Goal: Transaction & Acquisition: Purchase product/service

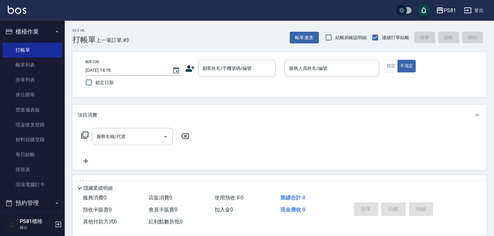
scroll to position [78, 0]
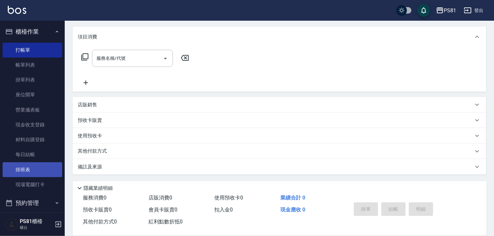
click at [30, 169] on link "排班表" at bounding box center [33, 170] width 60 height 15
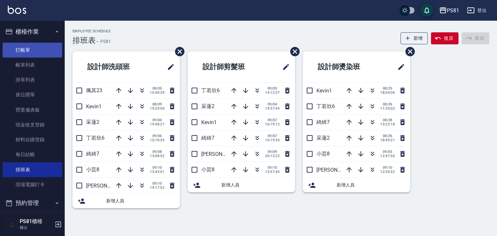
click at [39, 46] on link "打帳單" at bounding box center [33, 50] width 60 height 15
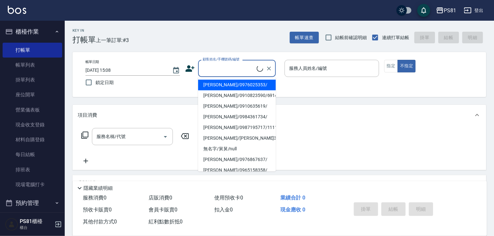
click at [213, 70] on input "顧客姓名/手機號碼/編號" at bounding box center [229, 68] width 56 height 11
click at [224, 85] on li "[PERSON_NAME]/0976025353/" at bounding box center [237, 85] width 78 height 11
type input "[PERSON_NAME]/0976025353/"
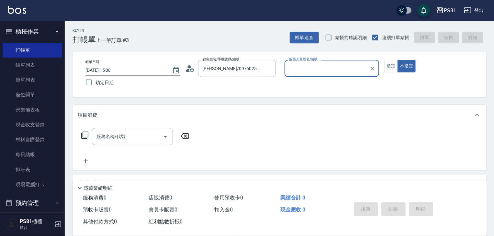
type input "小芸-8"
drag, startPoint x: 393, startPoint y: 66, endPoint x: 354, endPoint y: 65, distance: 39.8
click at [391, 65] on button "指定" at bounding box center [391, 66] width 14 height 13
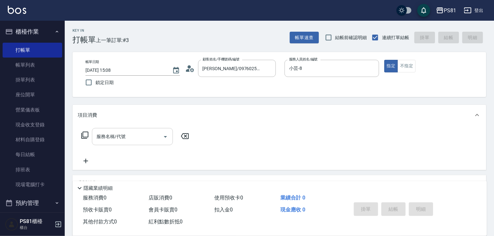
click at [113, 139] on div "服務名稱/代號" at bounding box center [132, 136] width 81 height 17
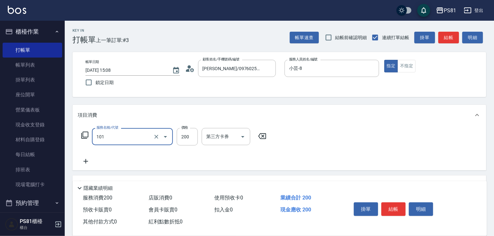
type input "一般洗髮(101)"
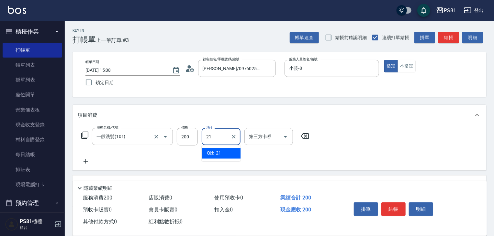
type input "Q比-21"
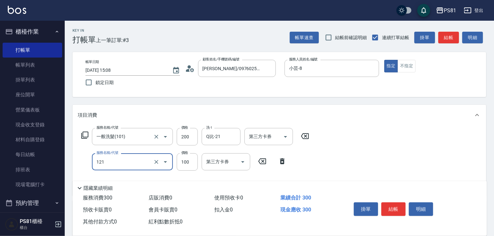
type input "剪[PERSON_NAME](121)"
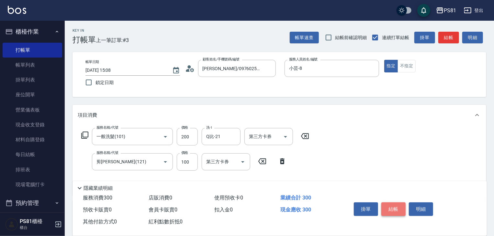
click at [392, 205] on button "結帳" at bounding box center [393, 210] width 24 height 14
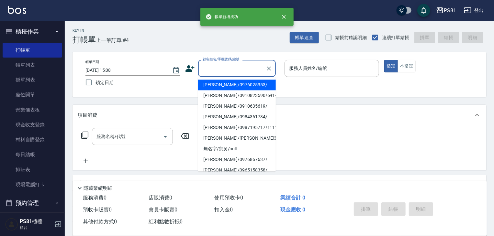
click at [216, 71] on input "顧客姓名/手機號碼/編號" at bounding box center [232, 68] width 62 height 11
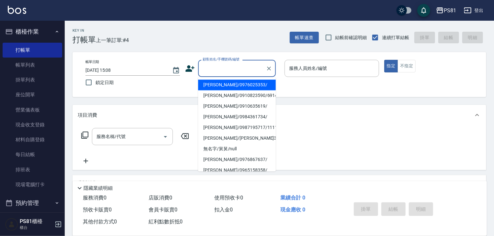
click at [217, 80] on li "[PERSON_NAME]/0976025353/" at bounding box center [237, 85] width 78 height 11
type input "[PERSON_NAME]/0976025353/"
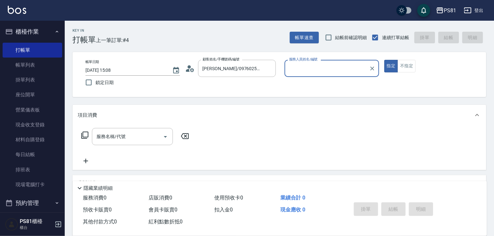
type input "小芸-8"
click at [374, 68] on icon "Clear" at bounding box center [372, 68] width 6 height 6
type input "Q比-21"
type button "true"
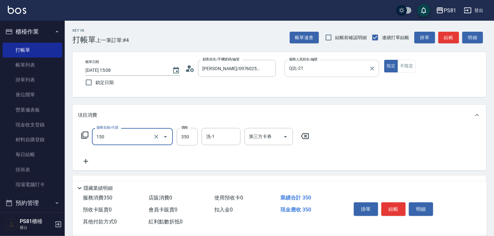
type input "精油按摩(150)"
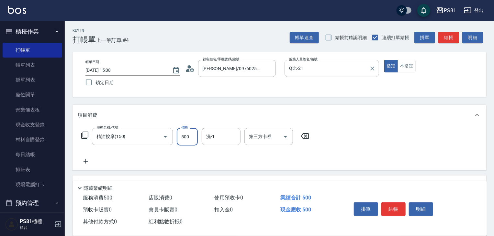
type input "500"
click at [389, 210] on button "結帳" at bounding box center [393, 210] width 24 height 14
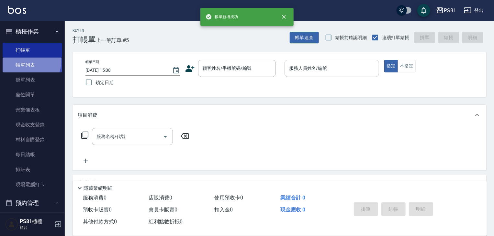
click at [30, 62] on link "帳單列表" at bounding box center [33, 65] width 60 height 15
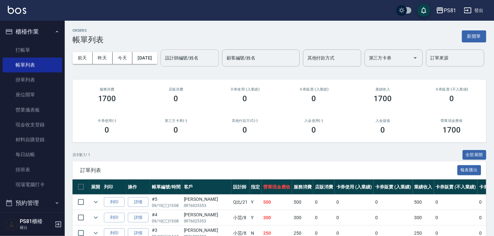
click at [161, 67] on div "設計師編號/姓名" at bounding box center [190, 58] width 58 height 17
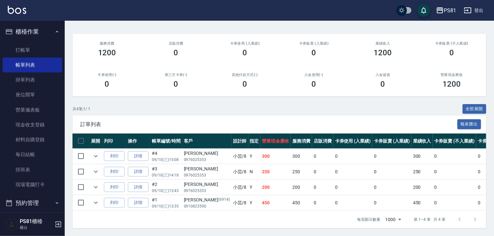
scroll to position [71, 0]
type input "小芸-8"
click at [95, 168] on icon "expand row" at bounding box center [96, 172] width 8 height 8
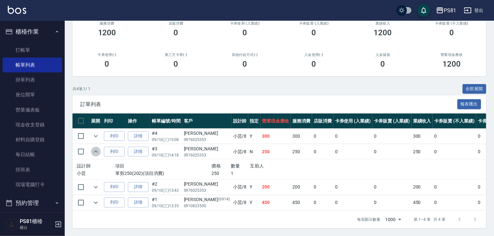
click at [98, 156] on icon "expand row" at bounding box center [96, 152] width 8 height 8
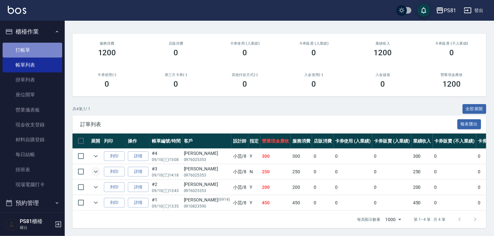
click at [34, 51] on link "打帳單" at bounding box center [33, 50] width 60 height 15
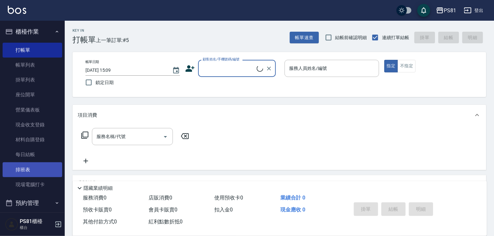
click at [45, 165] on link "排班表" at bounding box center [33, 170] width 60 height 15
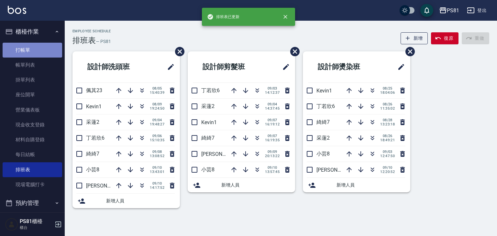
click at [33, 53] on link "打帳單" at bounding box center [33, 50] width 60 height 15
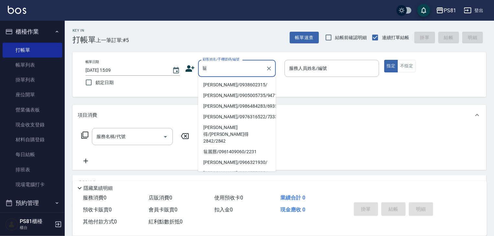
type input "[PERSON_NAME]/0938602315/"
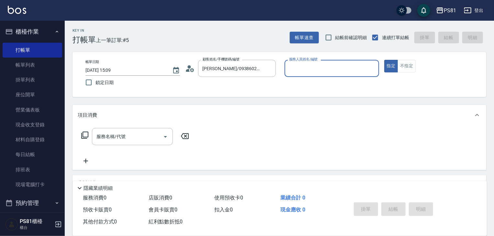
type input "小芸-8"
click at [384, 60] on button "指定" at bounding box center [391, 66] width 14 height 13
type button "true"
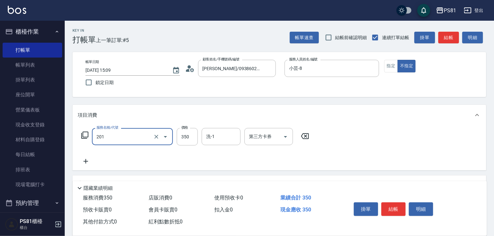
type input "洗剪350(201)"
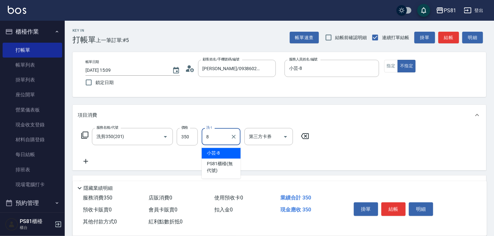
type input "小芸-8"
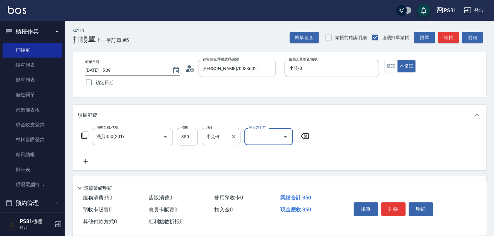
drag, startPoint x: 236, startPoint y: 137, endPoint x: 232, endPoint y: 135, distance: 4.1
click at [234, 136] on icon "Clear" at bounding box center [234, 137] width 6 height 6
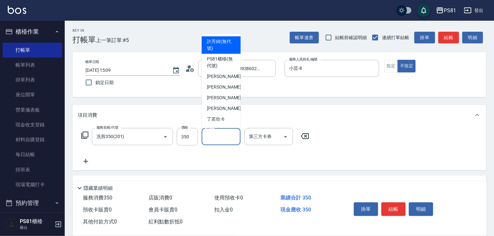
click at [225, 135] on input "洗-1" at bounding box center [221, 136] width 33 height 11
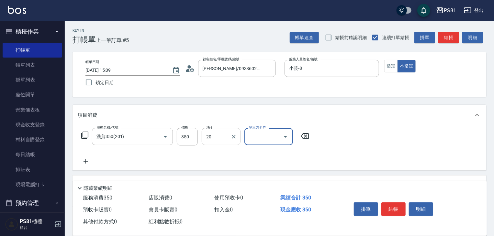
type input "[PERSON_NAME]-20"
click at [401, 208] on button "結帳" at bounding box center [393, 210] width 24 height 14
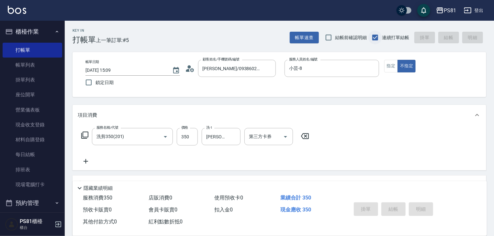
type input "[DATE] 15:33"
